Goal: Navigation & Orientation: Find specific page/section

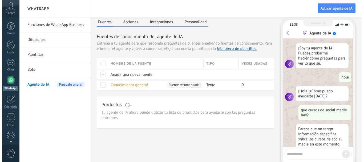
scroll to position [128, 0]
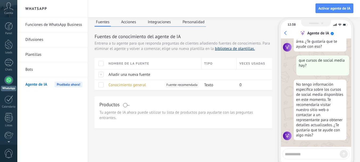
click at [238, 50] on link "biblioteca de plantillas." at bounding box center [235, 48] width 40 height 5
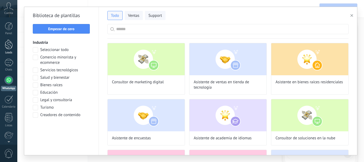
click at [7, 44] on div at bounding box center [9, 44] width 8 height 10
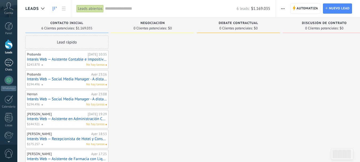
click at [13, 60] on div at bounding box center [9, 63] width 9 height 8
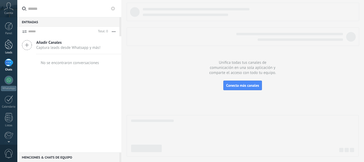
click at [11, 48] on div at bounding box center [9, 44] width 8 height 10
